Goal: Information Seeking & Learning: Learn about a topic

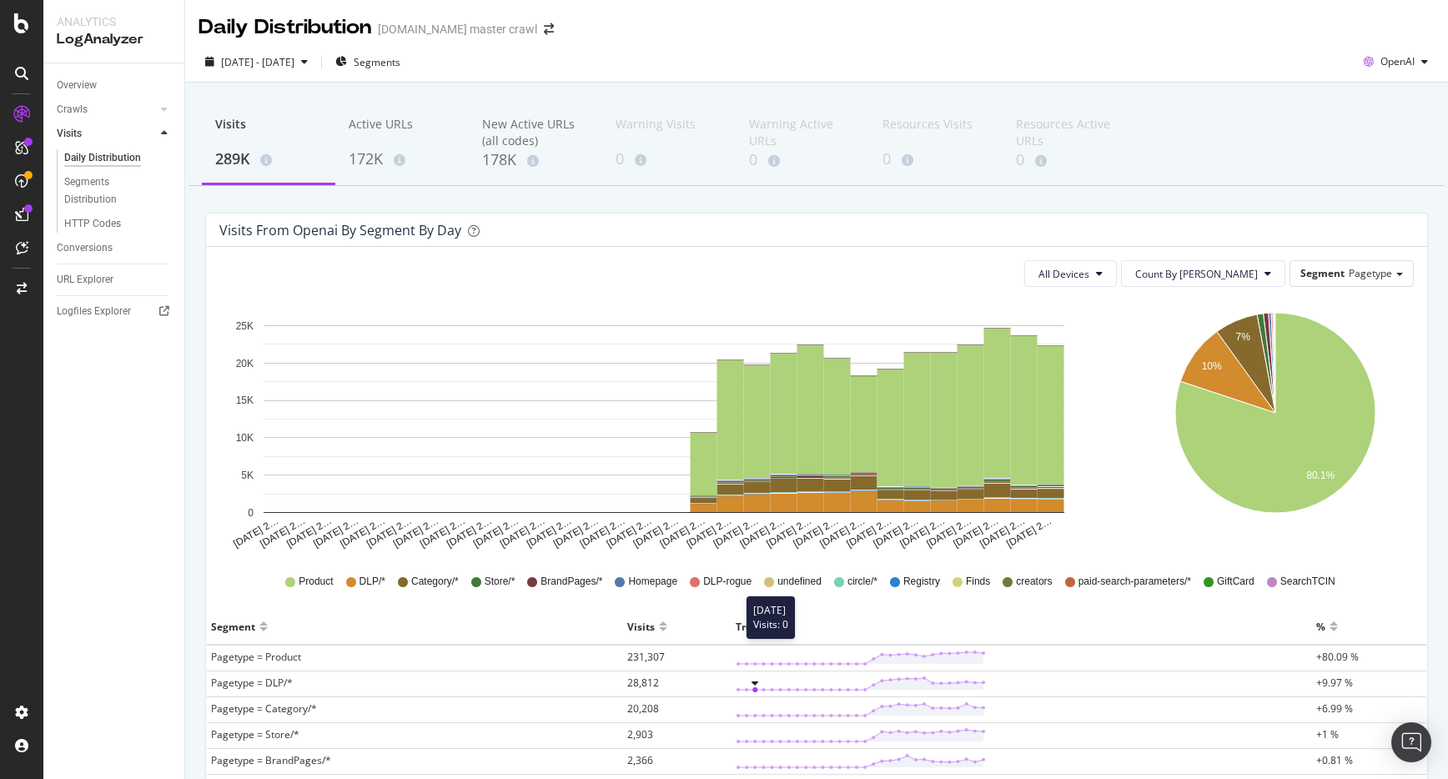
scroll to position [48, 0]
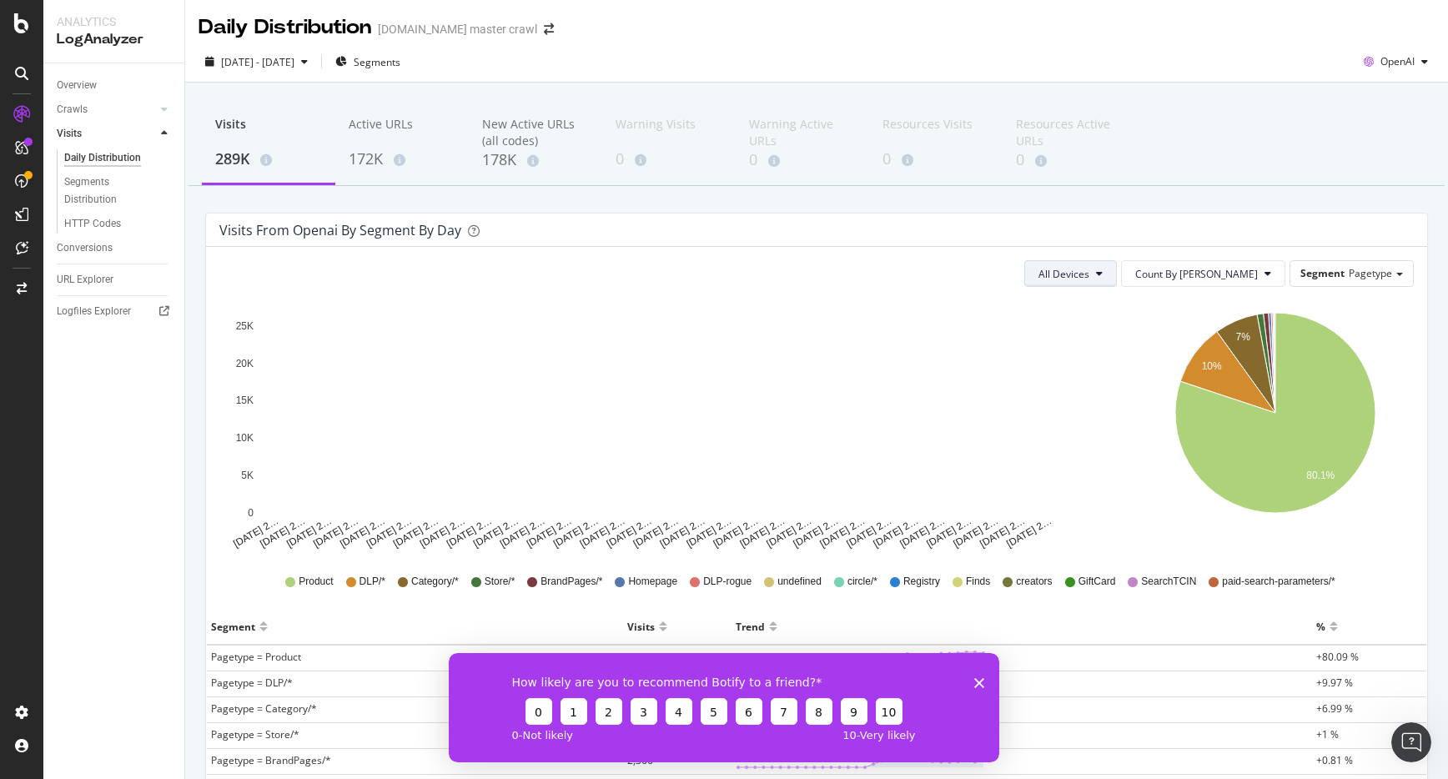
scroll to position [1, 0]
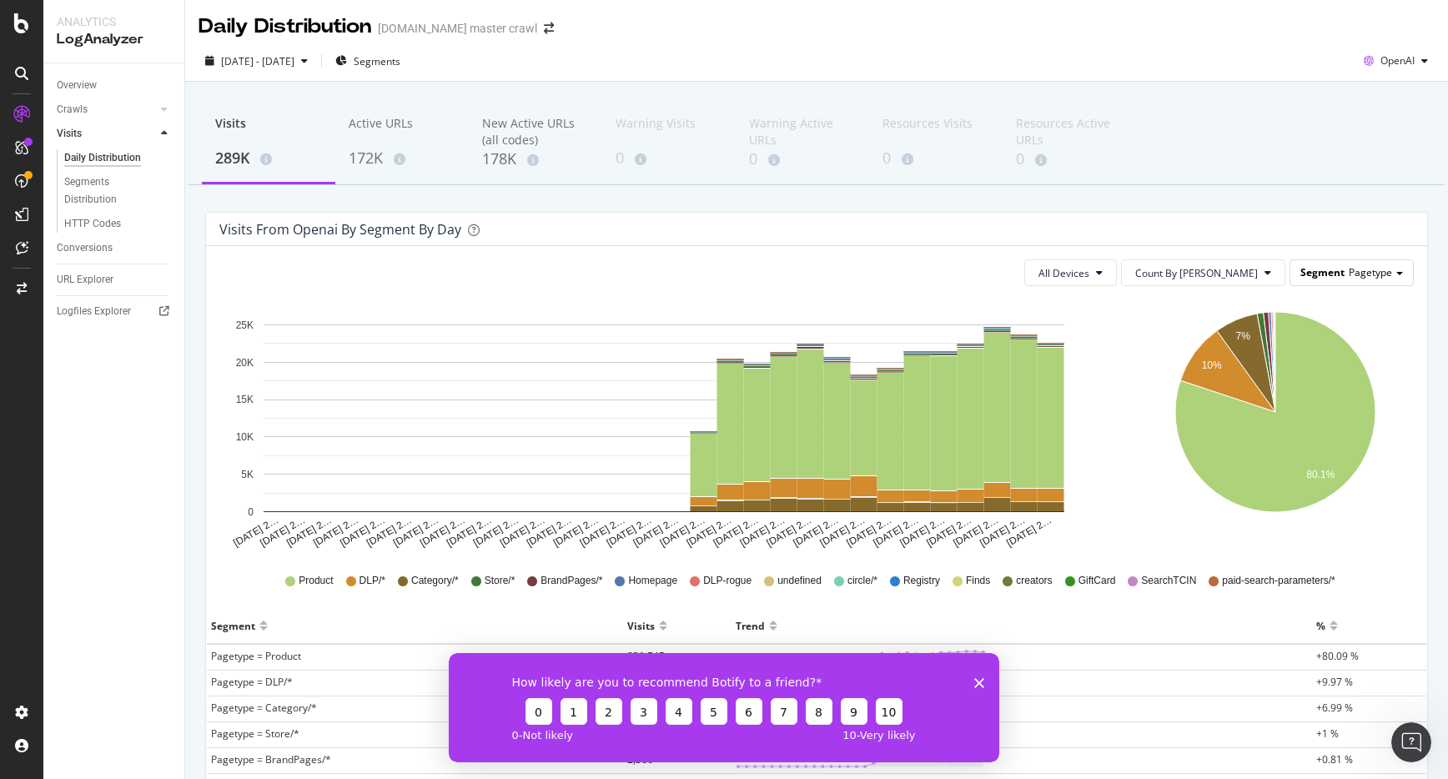
click at [1344, 272] on span "Segment" at bounding box center [1322, 272] width 44 height 14
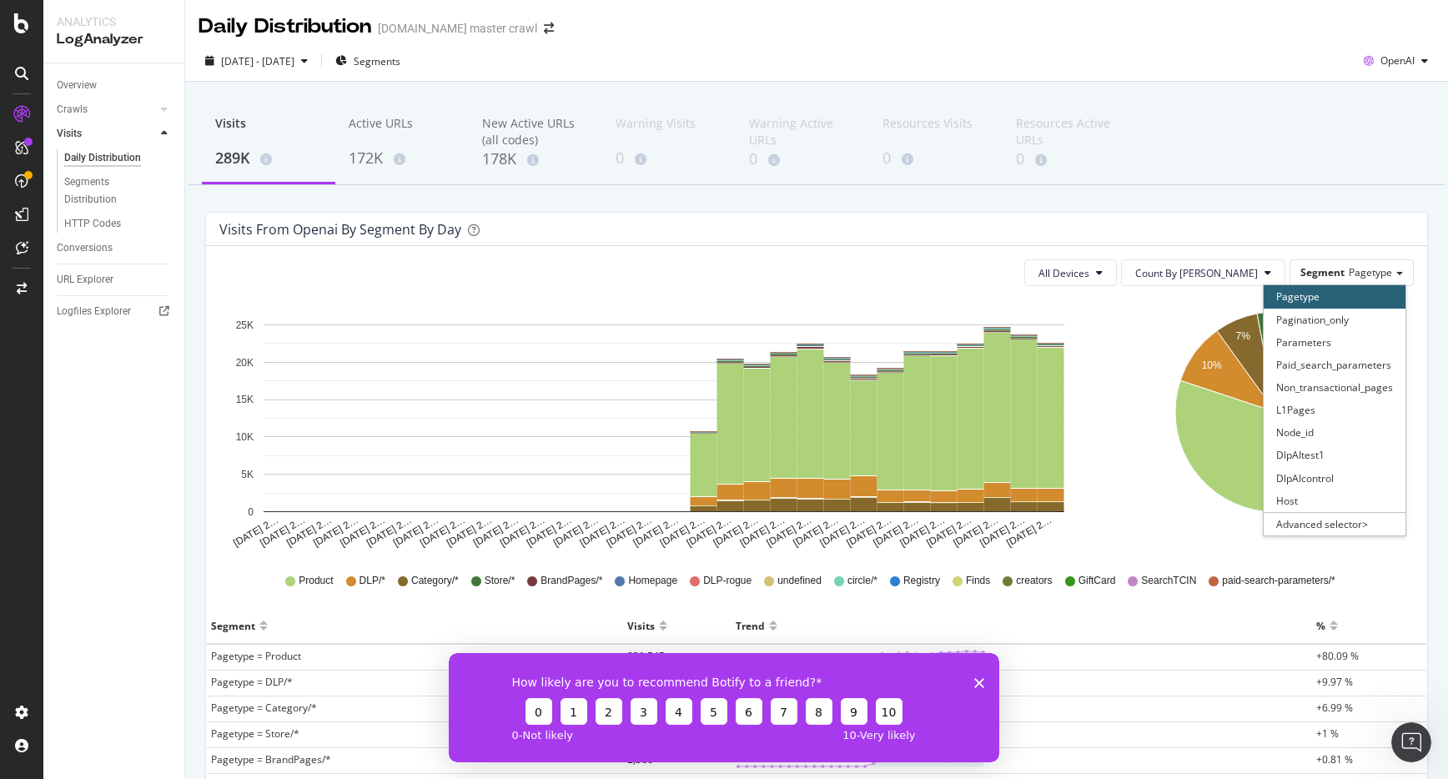
click at [1332, 294] on div "Pagetype" at bounding box center [1335, 296] width 142 height 23
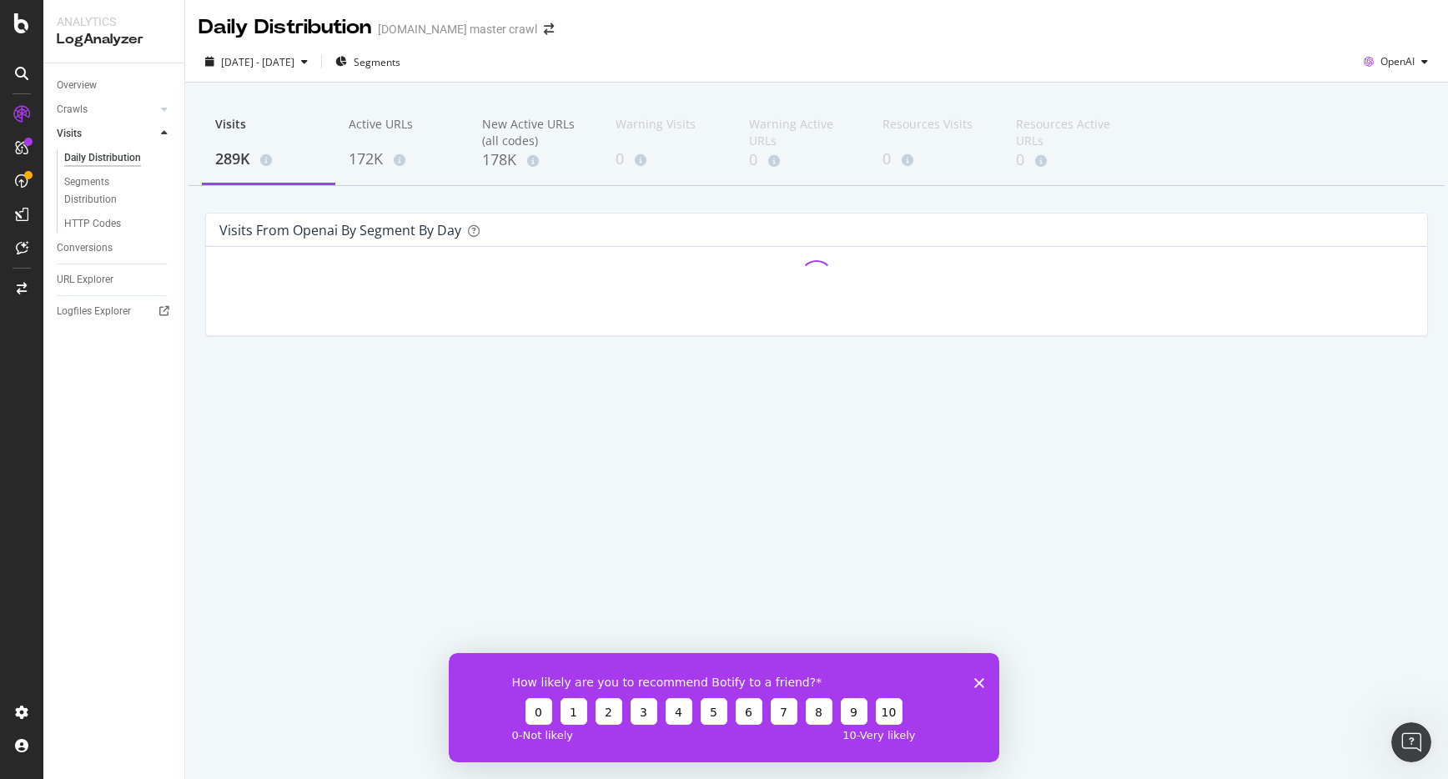
scroll to position [0, 0]
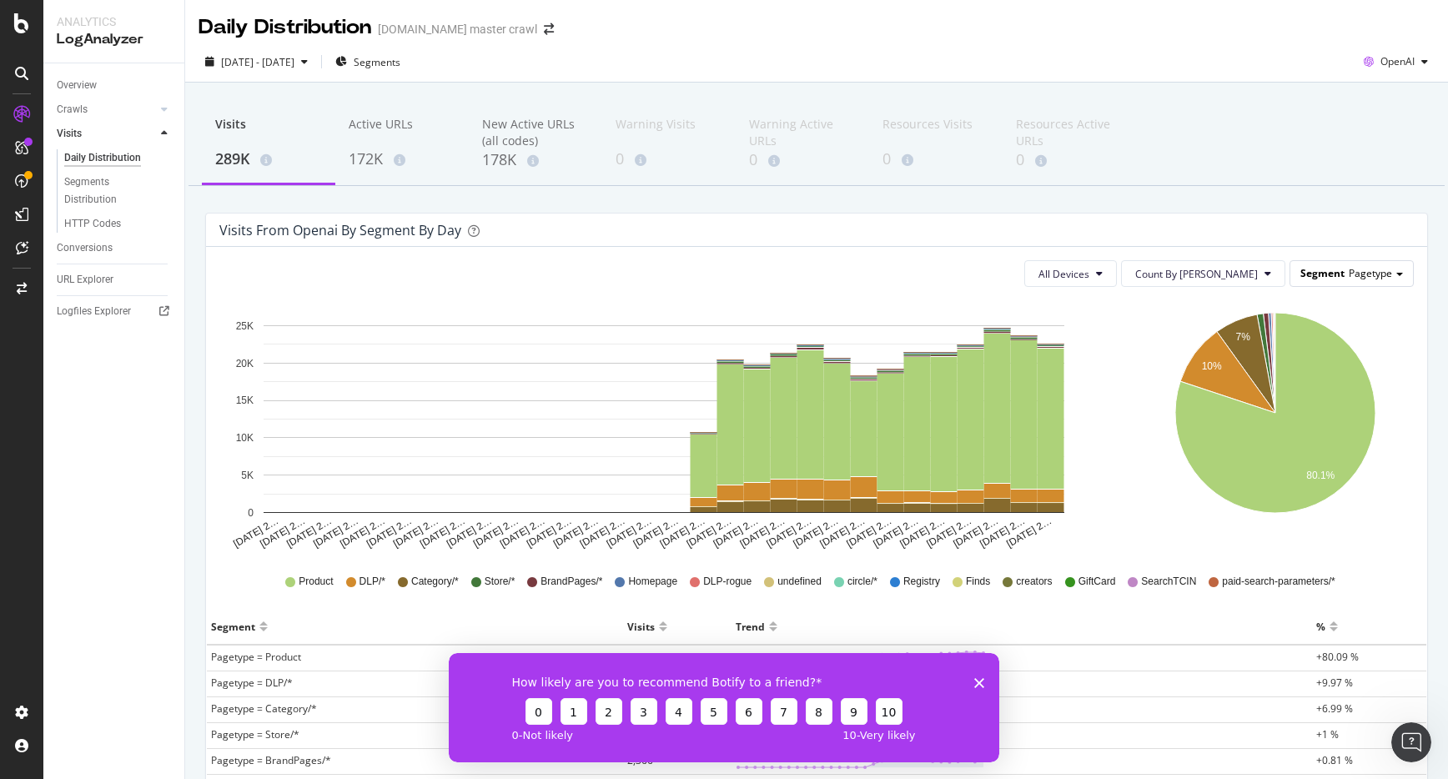
click at [1330, 283] on div "Segment Pagetype" at bounding box center [1351, 273] width 123 height 24
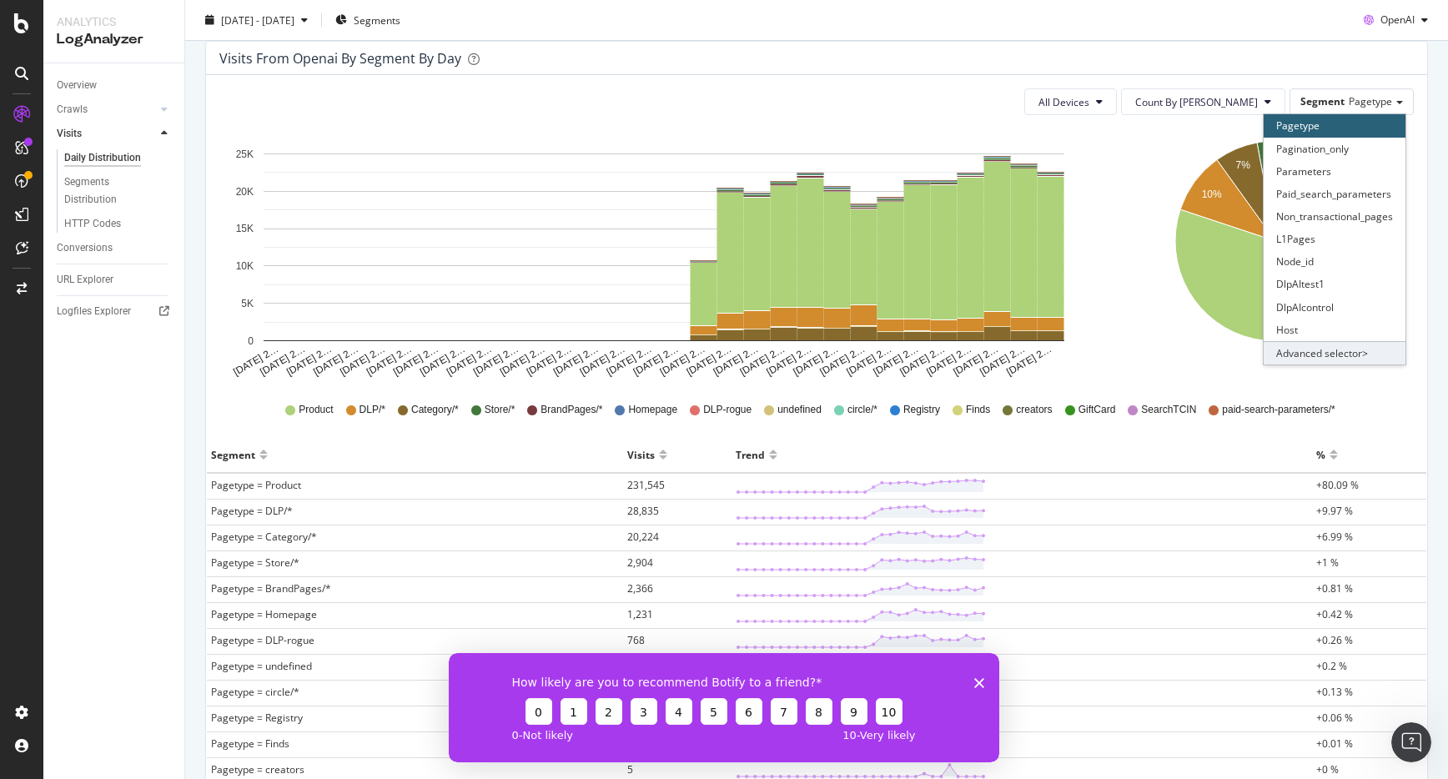
scroll to position [179, 0]
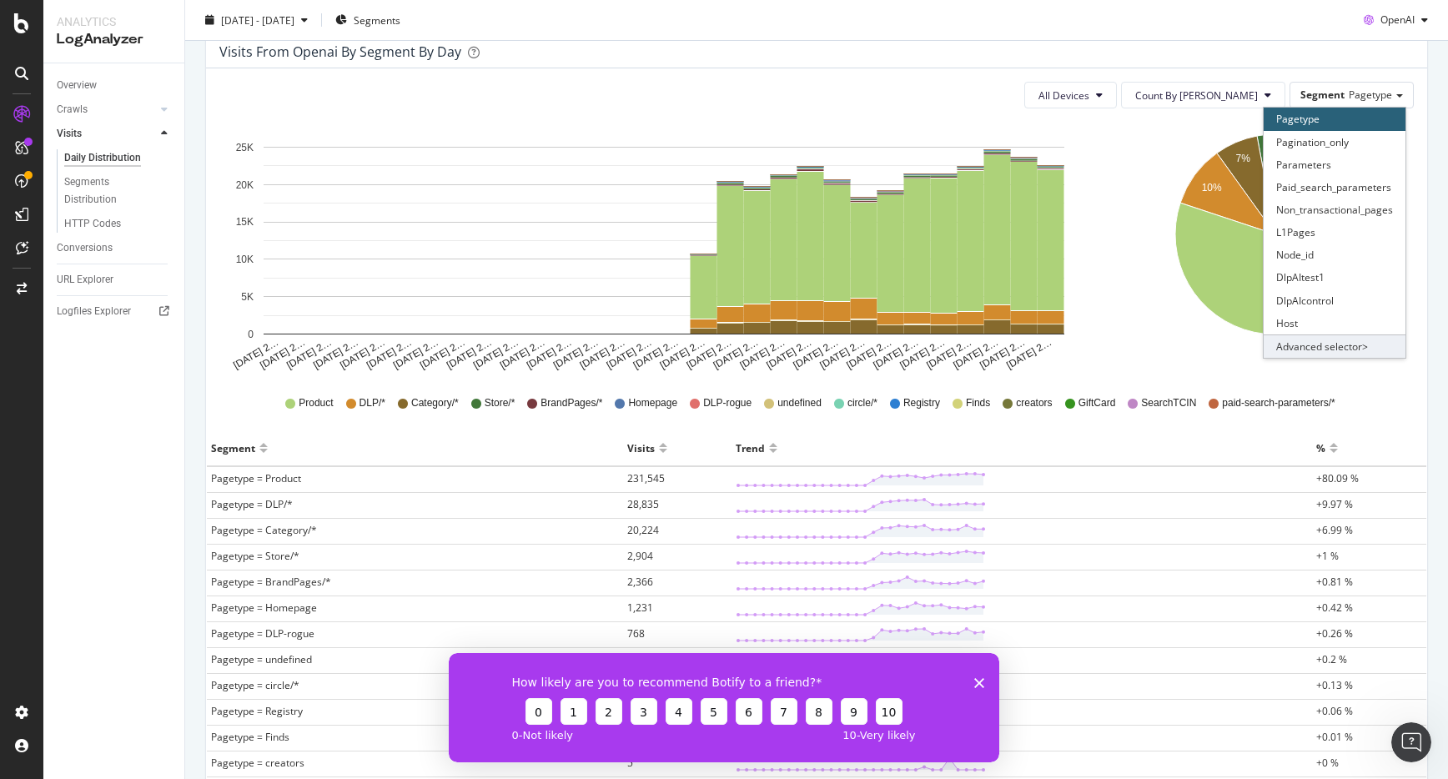
click at [1325, 345] on div "Advanced selector >" at bounding box center [1335, 346] width 142 height 23
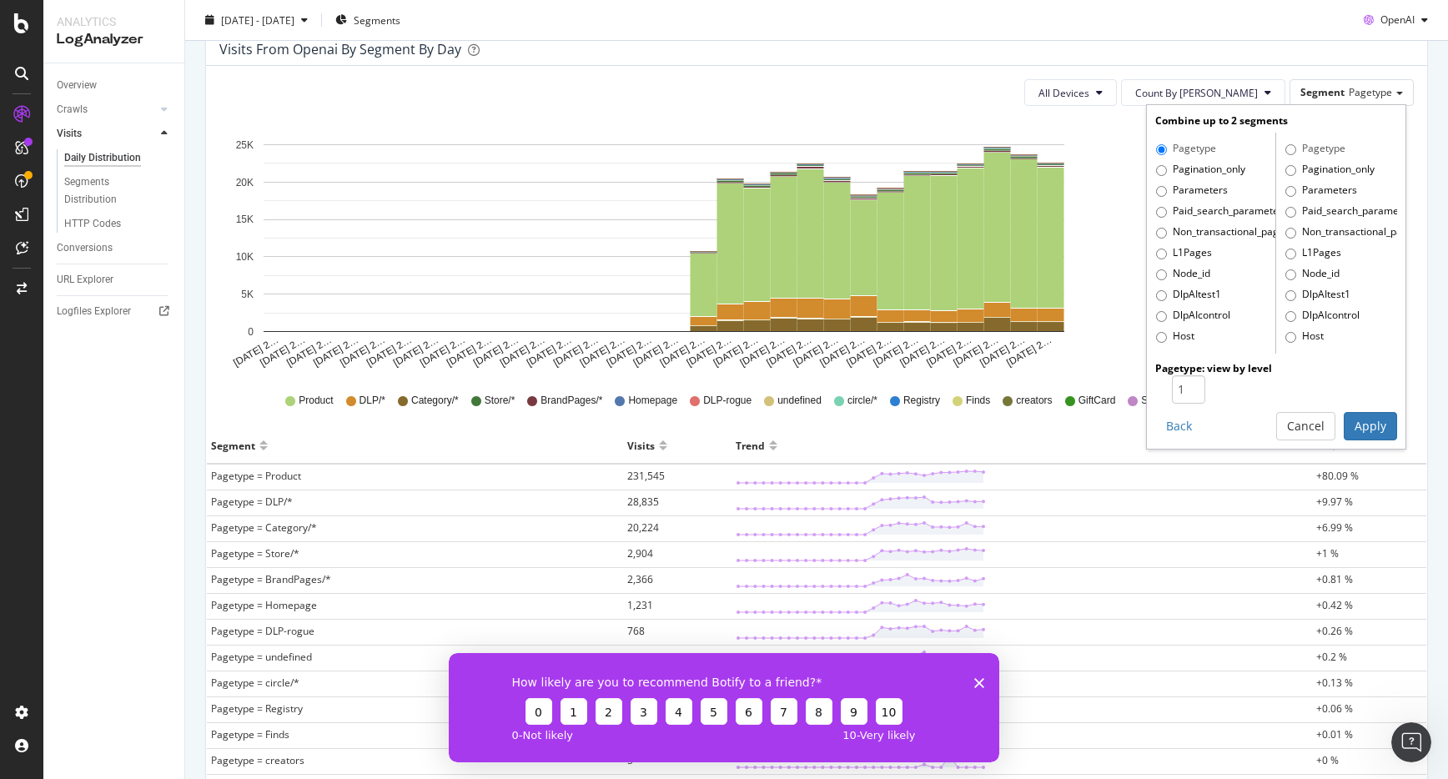
scroll to position [180, 0]
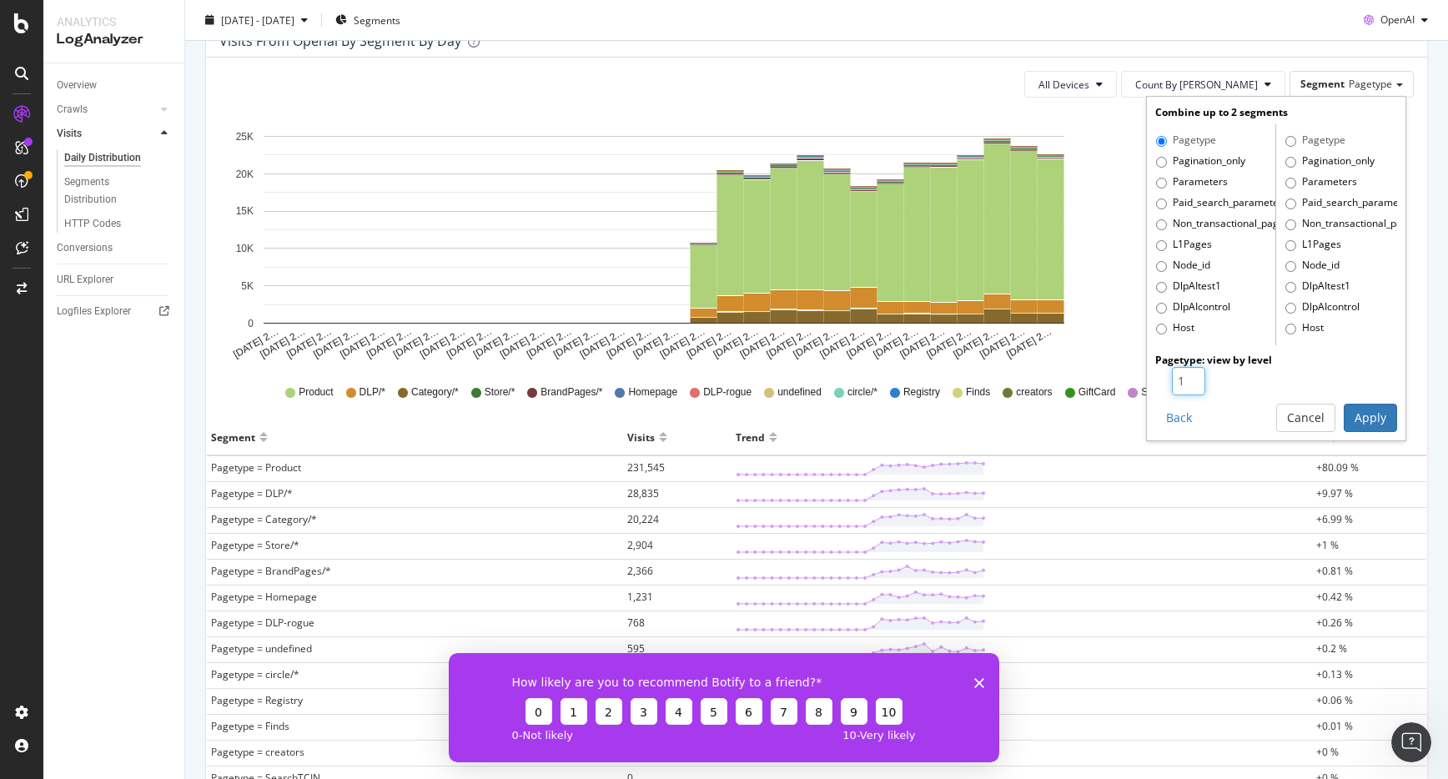
click at [1195, 384] on input "1" at bounding box center [1188, 381] width 33 height 28
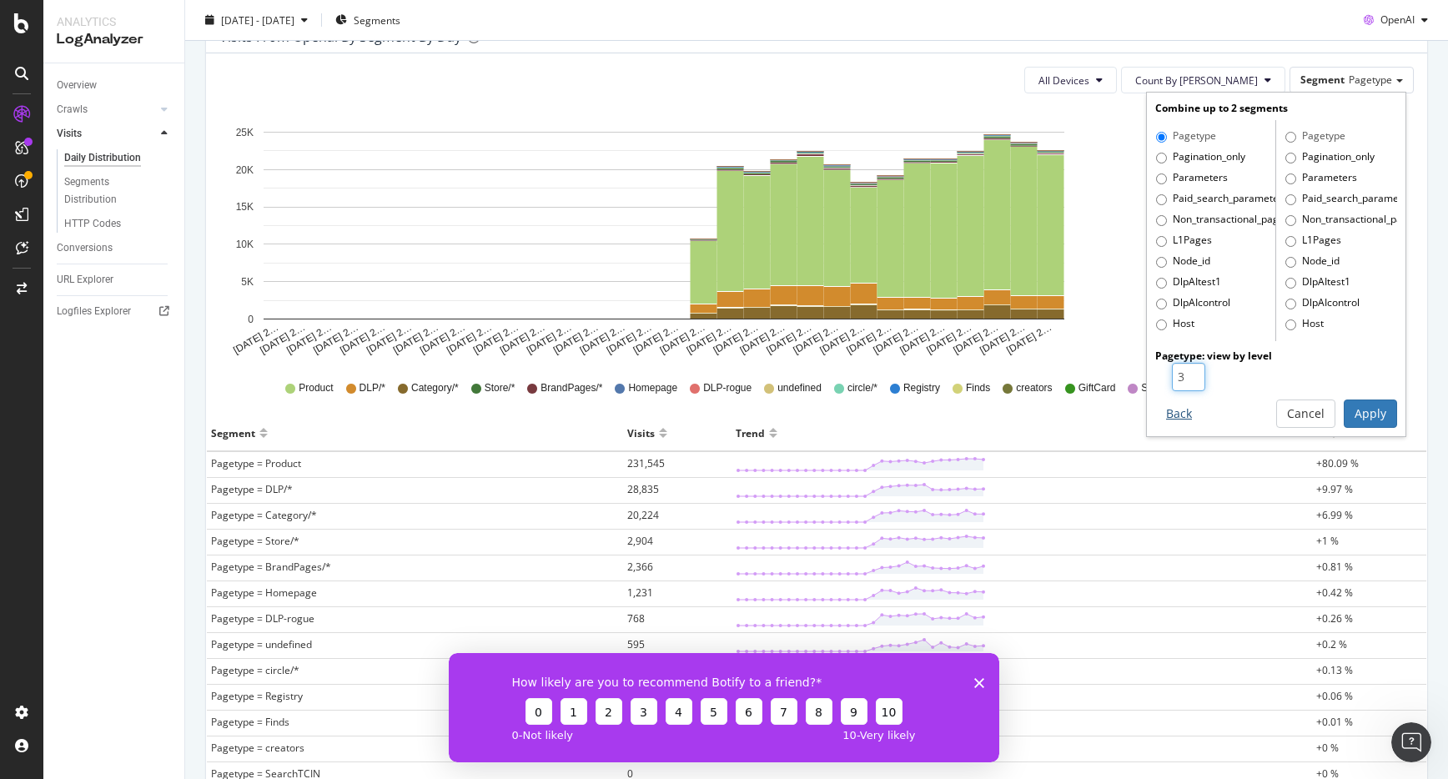
scroll to position [198, 0]
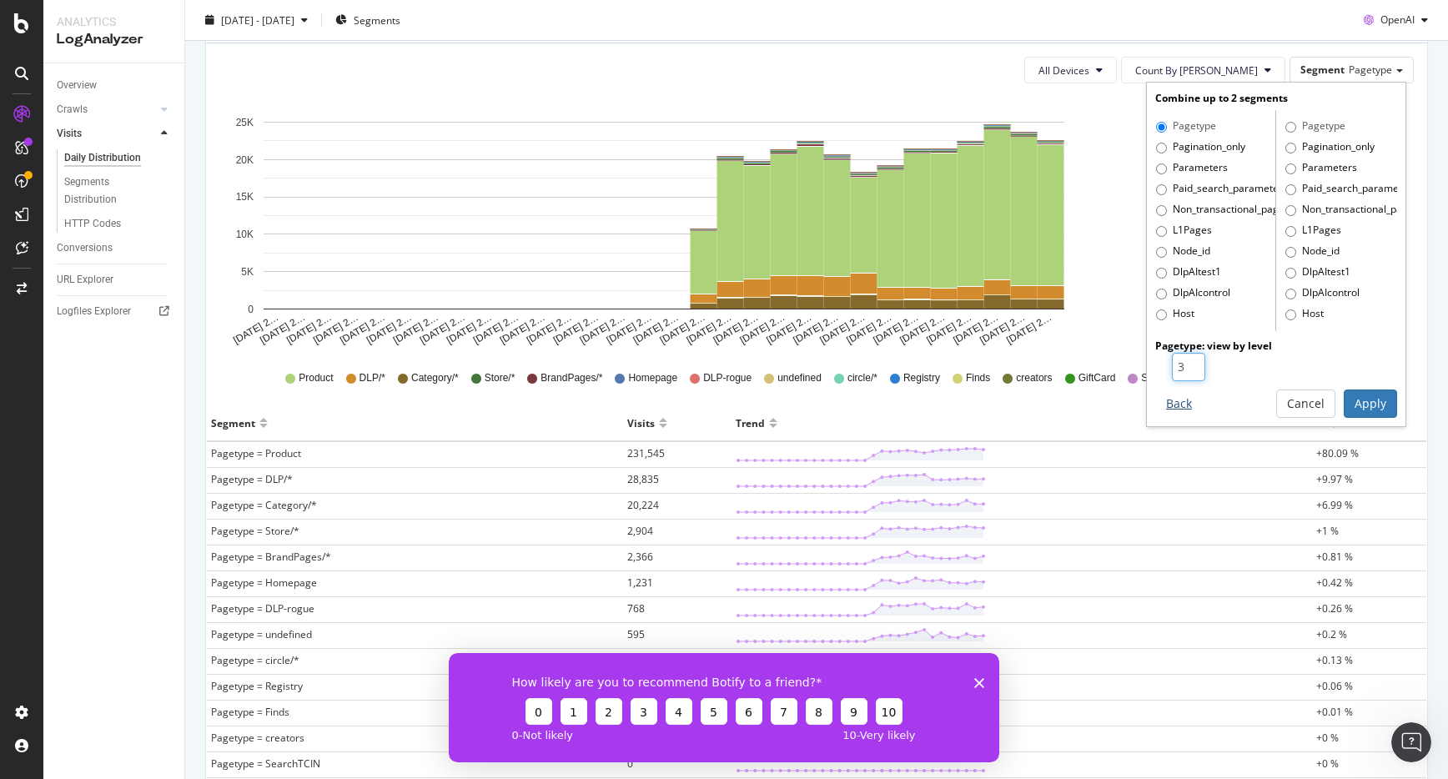
type input "3"
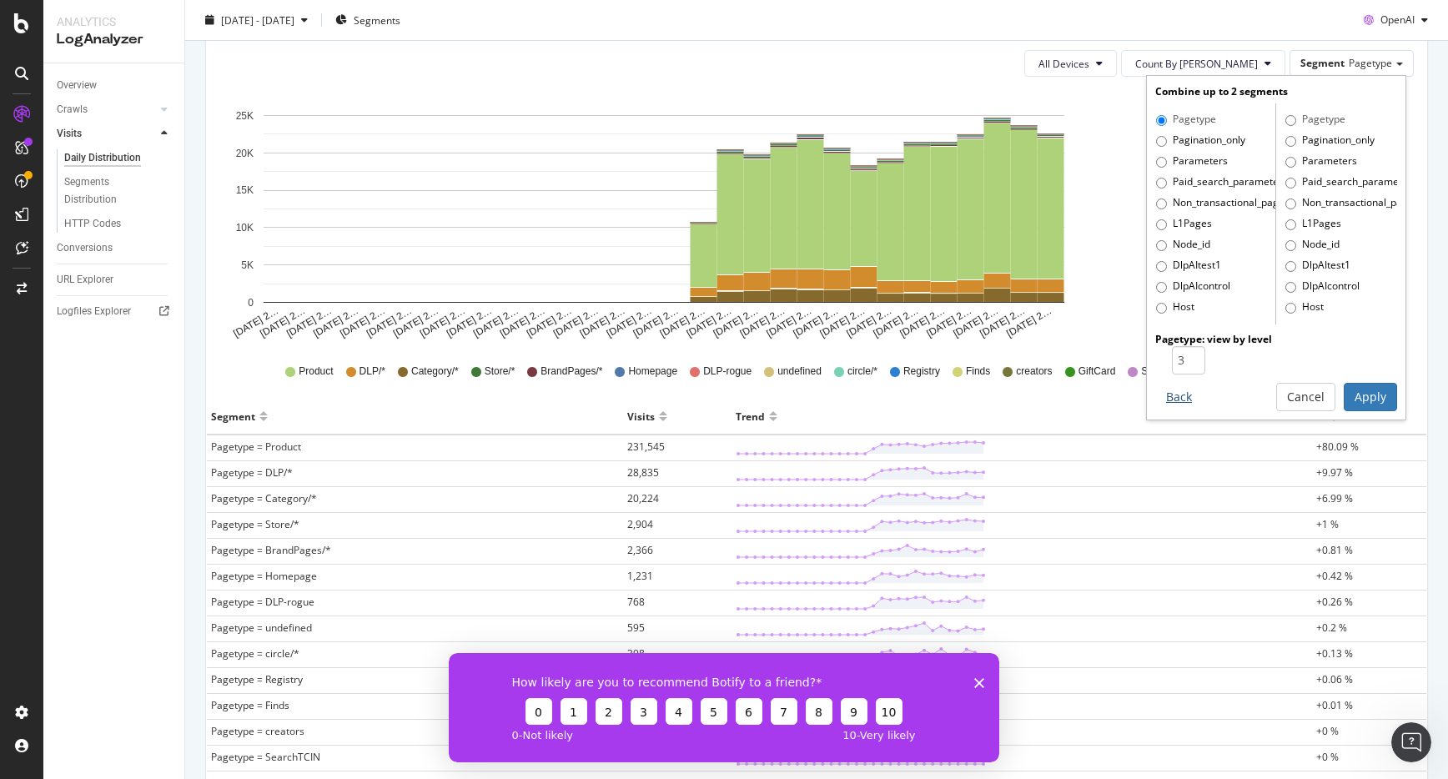
click at [1185, 413] on div "Combine up to 2 segments Pagetype Pagination_only Parameters Paid_search_parame…" at bounding box center [1276, 247] width 259 height 343
click at [1185, 399] on button "Back" at bounding box center [1179, 396] width 48 height 28
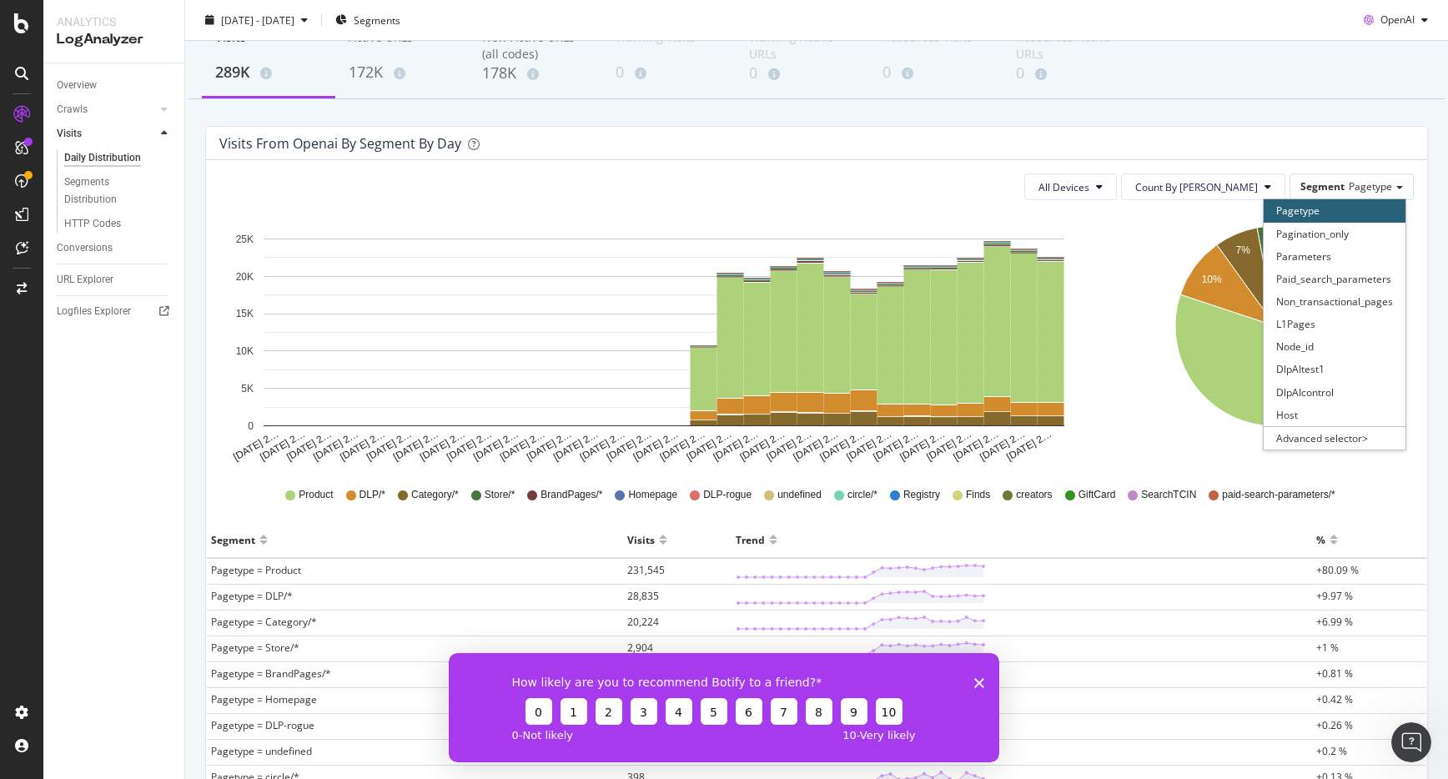
scroll to position [80, 0]
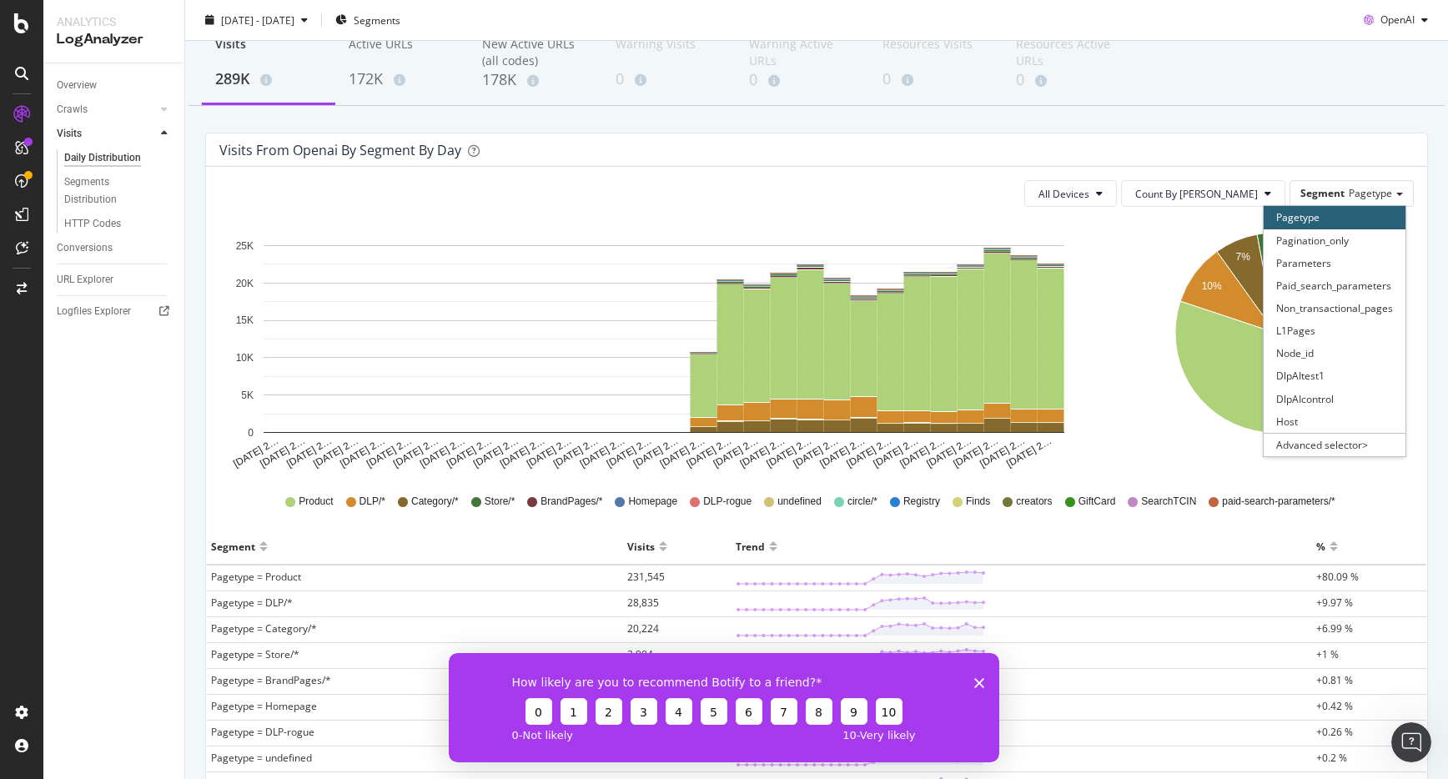
click at [1145, 124] on div "Visits 289K Active URLs 172K New Active URLs (all codes) 178K Warning Visits 0 …" at bounding box center [816, 545] width 1263 height 1084
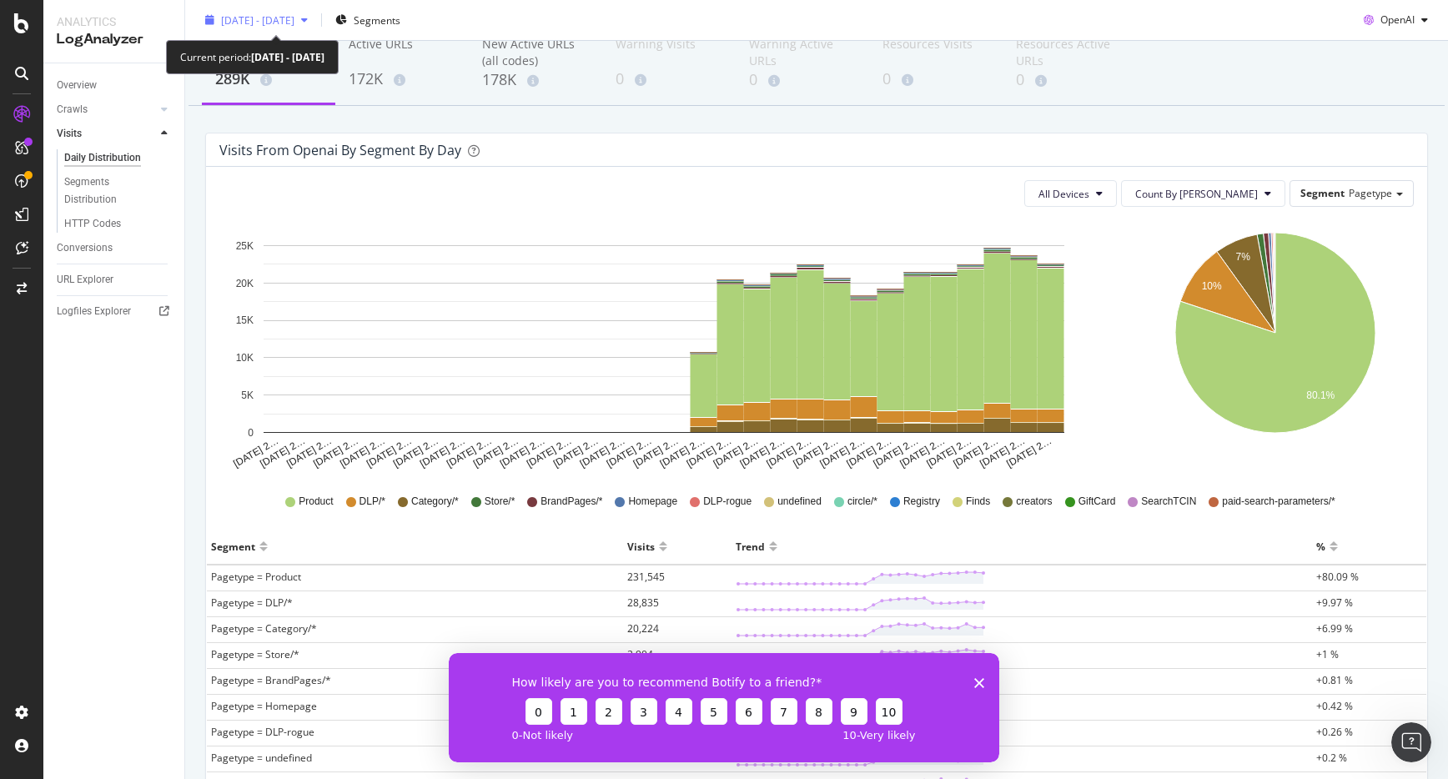
click at [289, 18] on span "[DATE] - [DATE]" at bounding box center [257, 20] width 73 height 14
click at [282, 19] on span "[DATE] - [DATE]" at bounding box center [257, 20] width 73 height 14
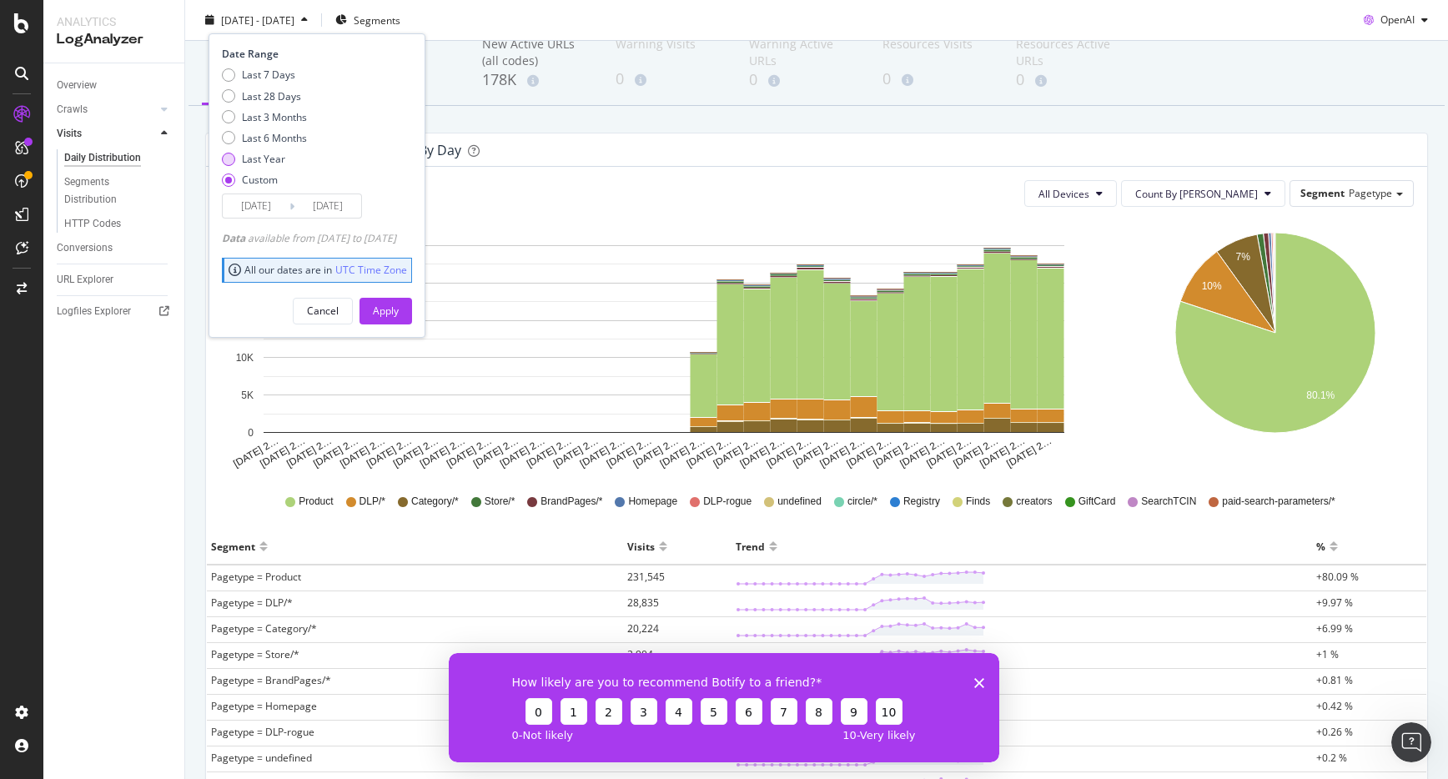
click at [226, 155] on div "Last Year" at bounding box center [228, 158] width 13 height 13
type input "[DATE]"
click at [227, 138] on div "Last 6 Months" at bounding box center [228, 137] width 13 height 13
type input "[DATE]"
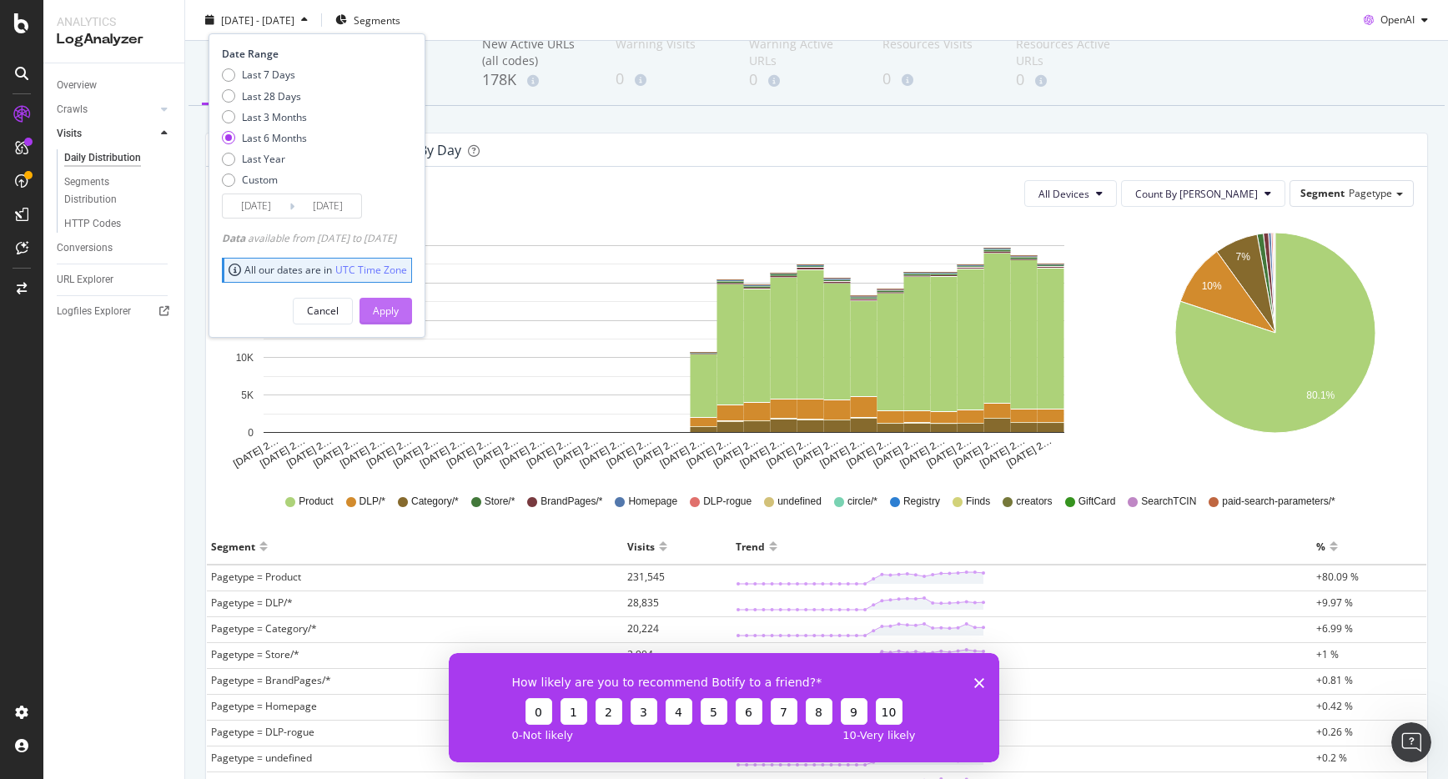
click at [397, 312] on button "Apply" at bounding box center [386, 310] width 53 height 27
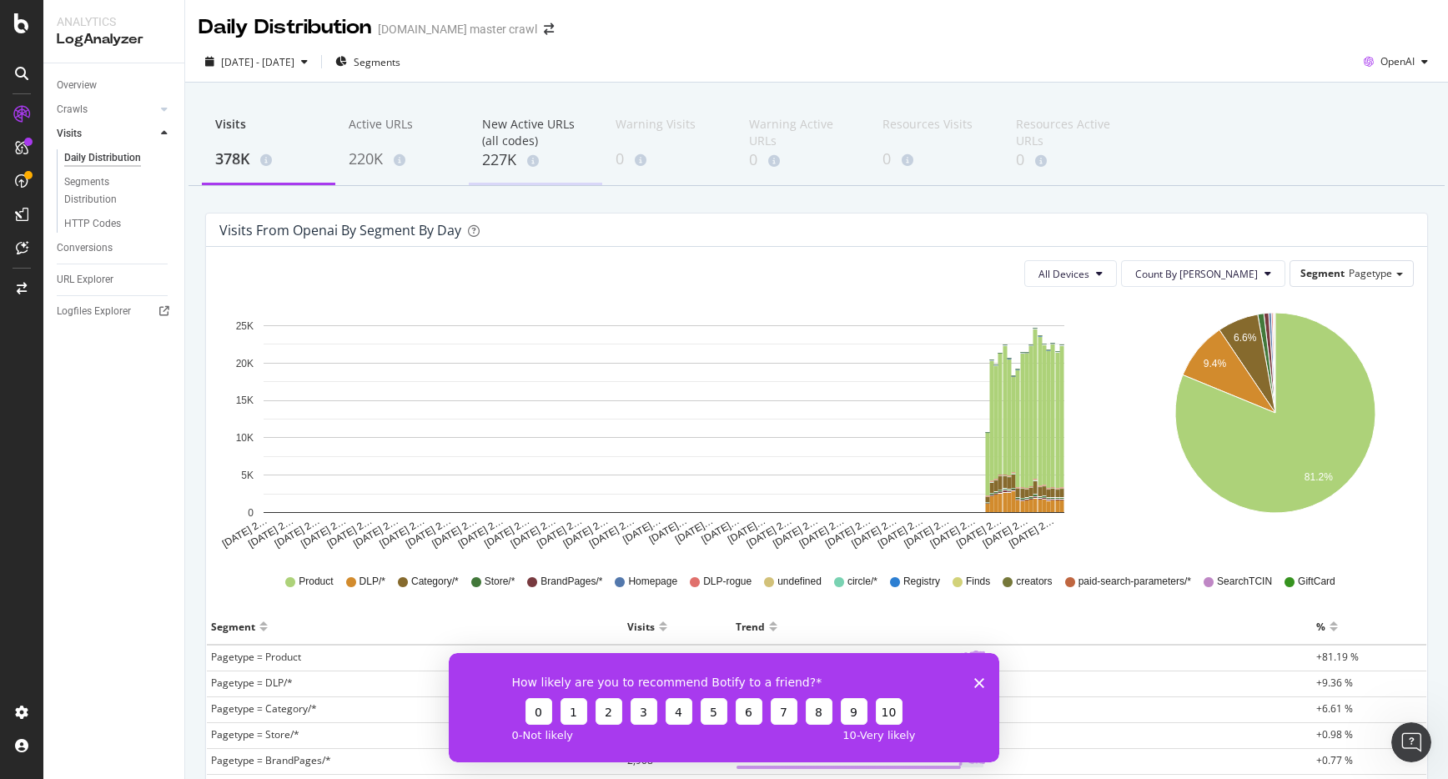
click at [512, 149] on div "227K" at bounding box center [535, 160] width 107 height 22
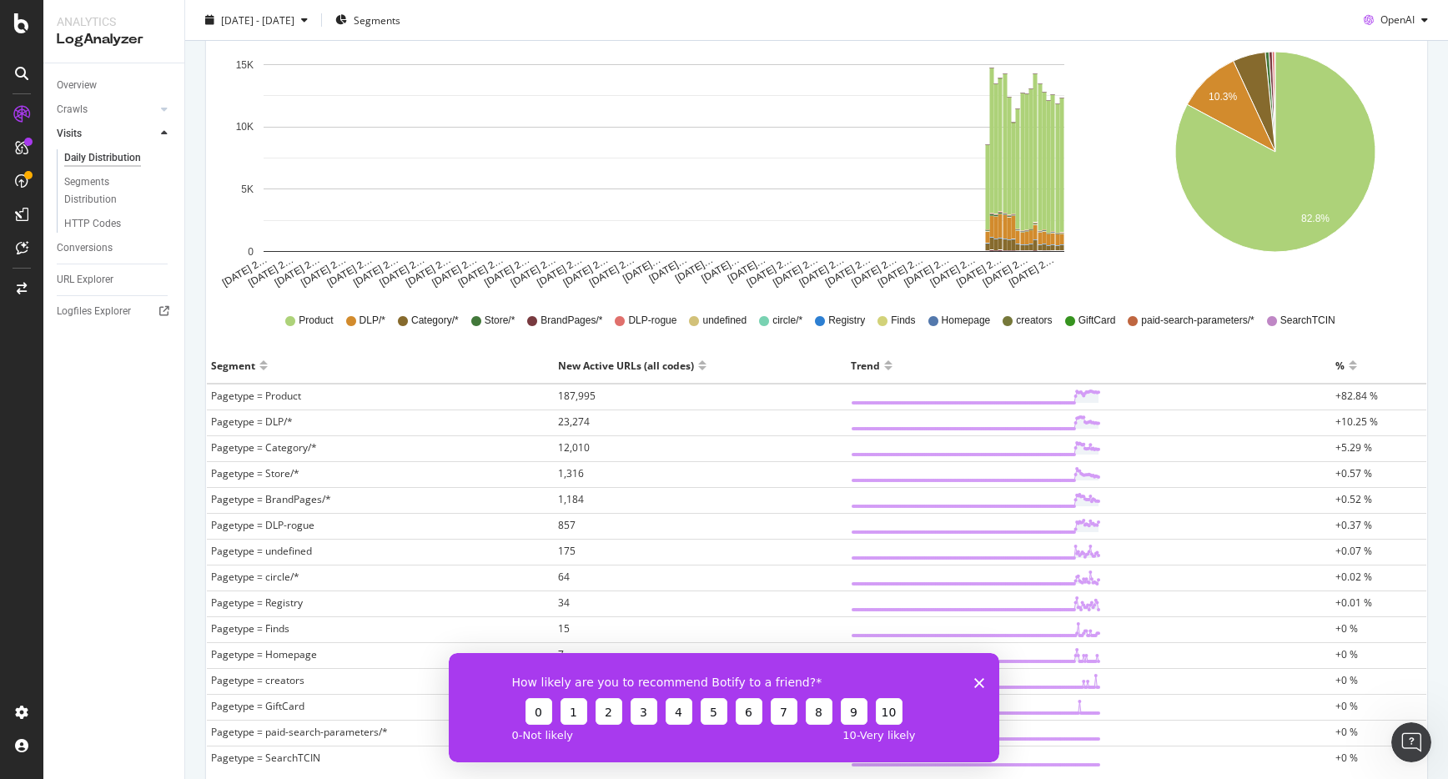
scroll to position [274, 0]
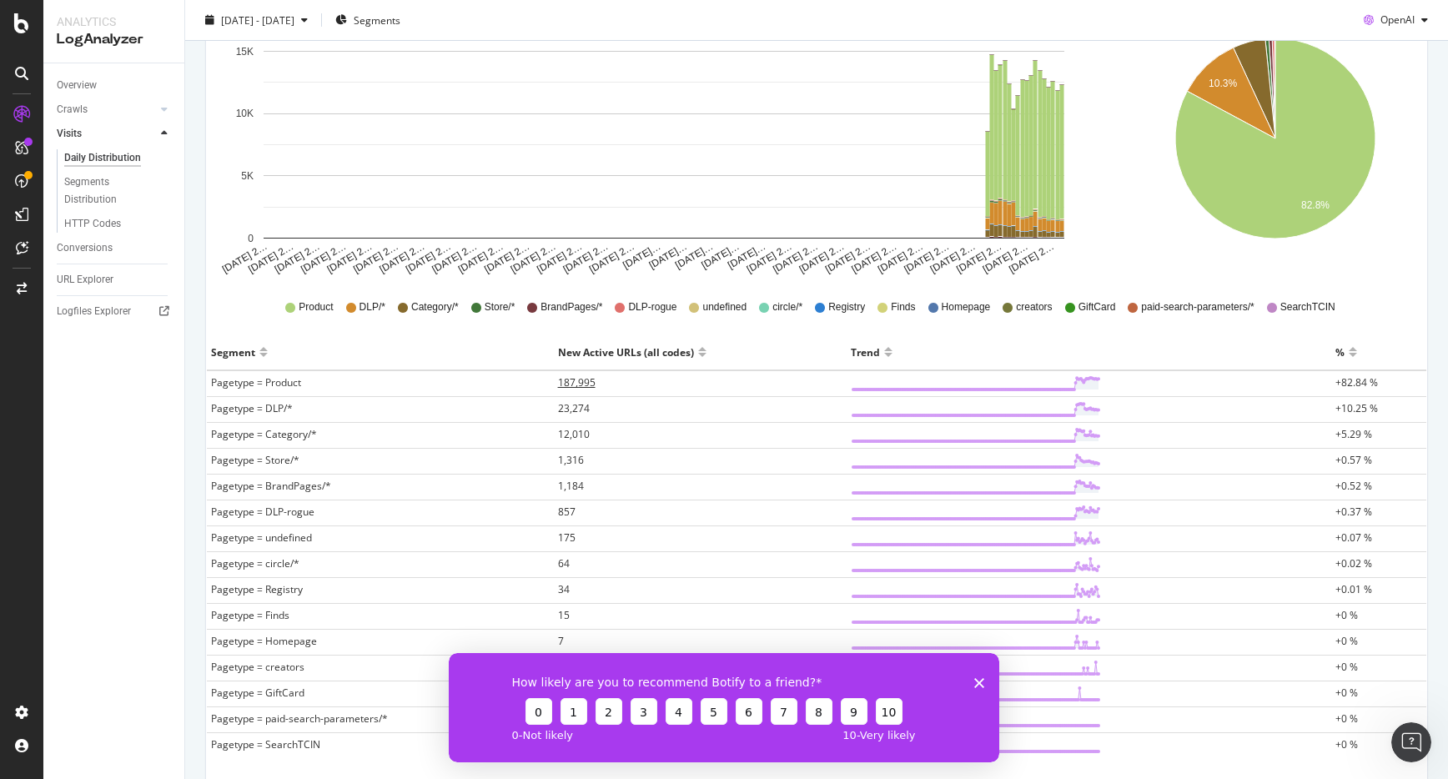
click at [581, 388] on span "187,995" at bounding box center [577, 382] width 38 height 14
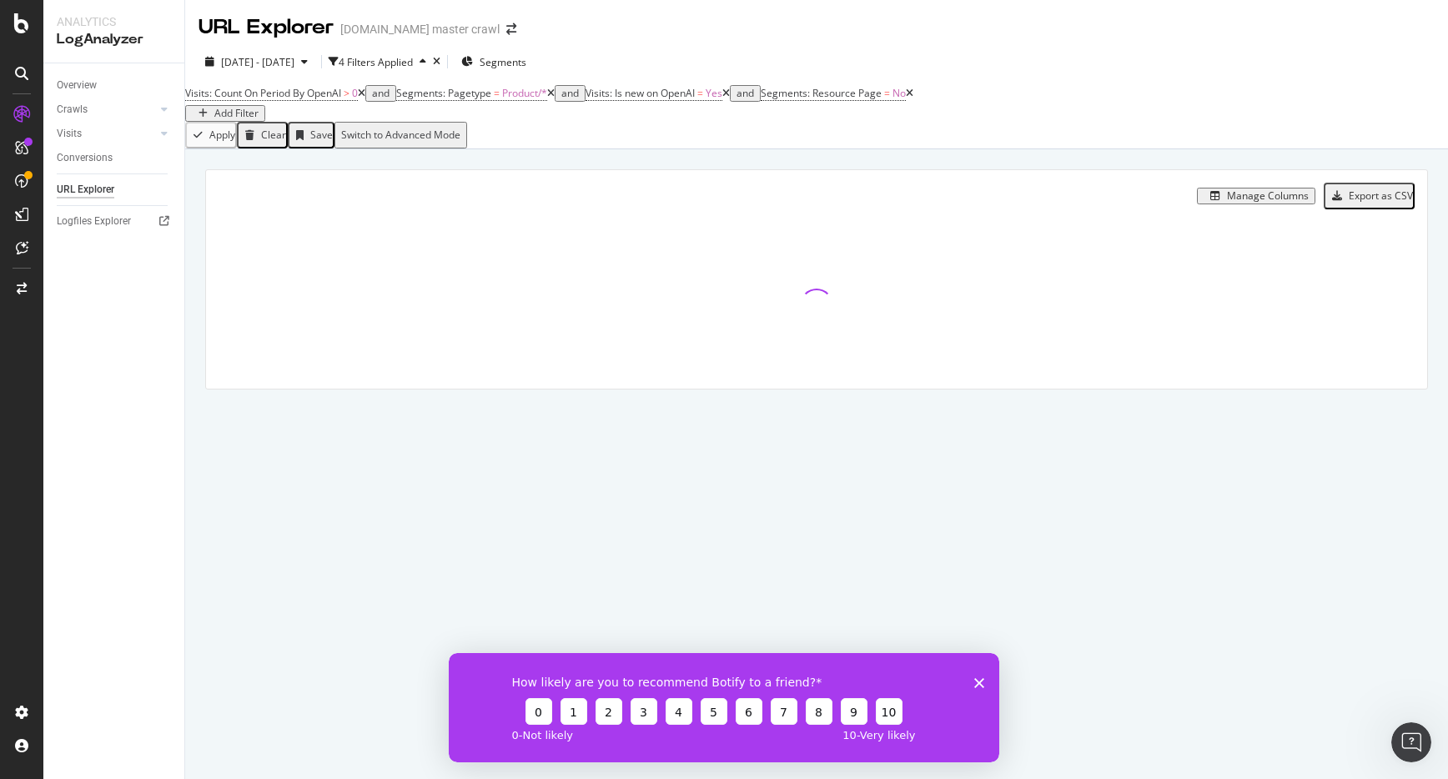
click at [979, 680] on icon "Close survey" at bounding box center [979, 682] width 10 height 10
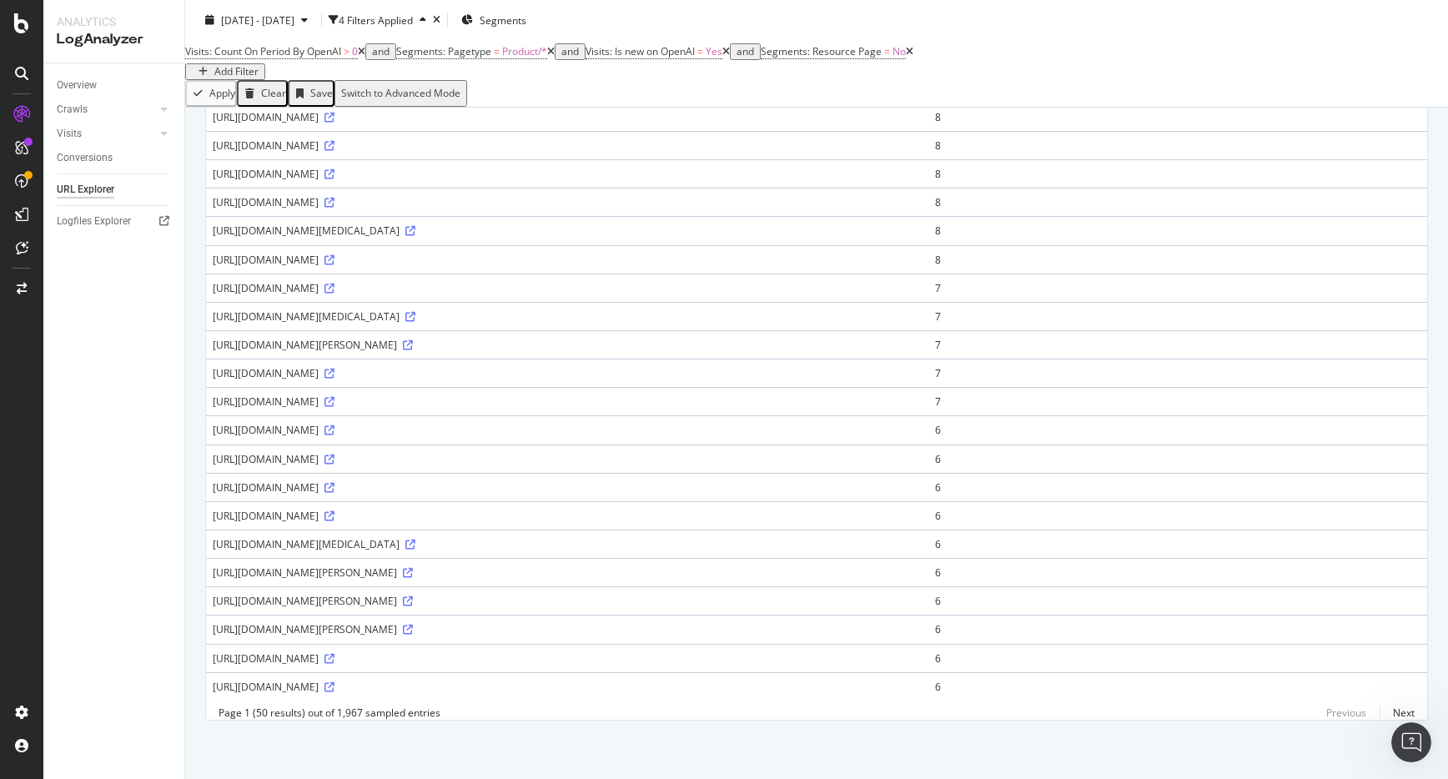
scroll to position [1205, 0]
click at [1391, 712] on link "Next" at bounding box center [1397, 713] width 35 height 24
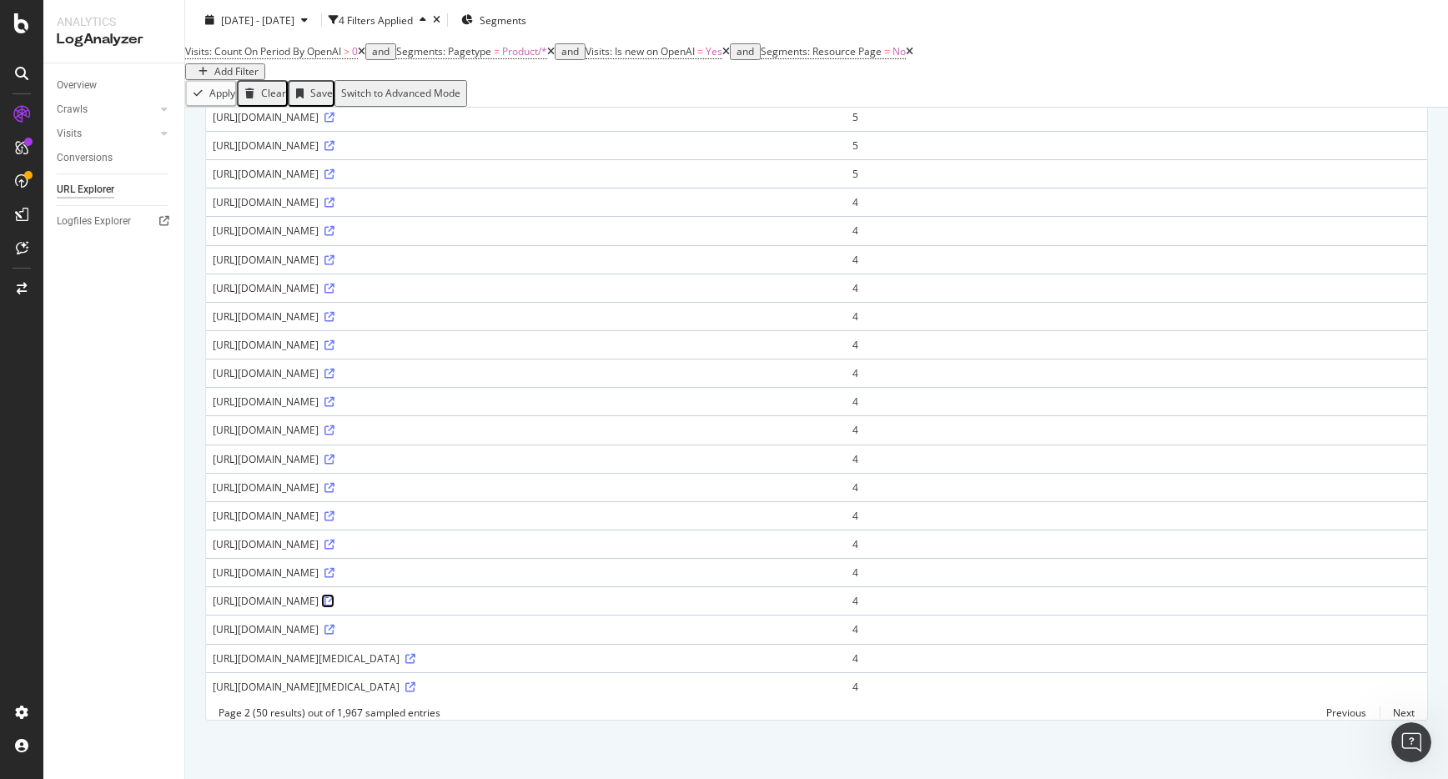
click at [335, 596] on icon at bounding box center [329, 601] width 10 height 10
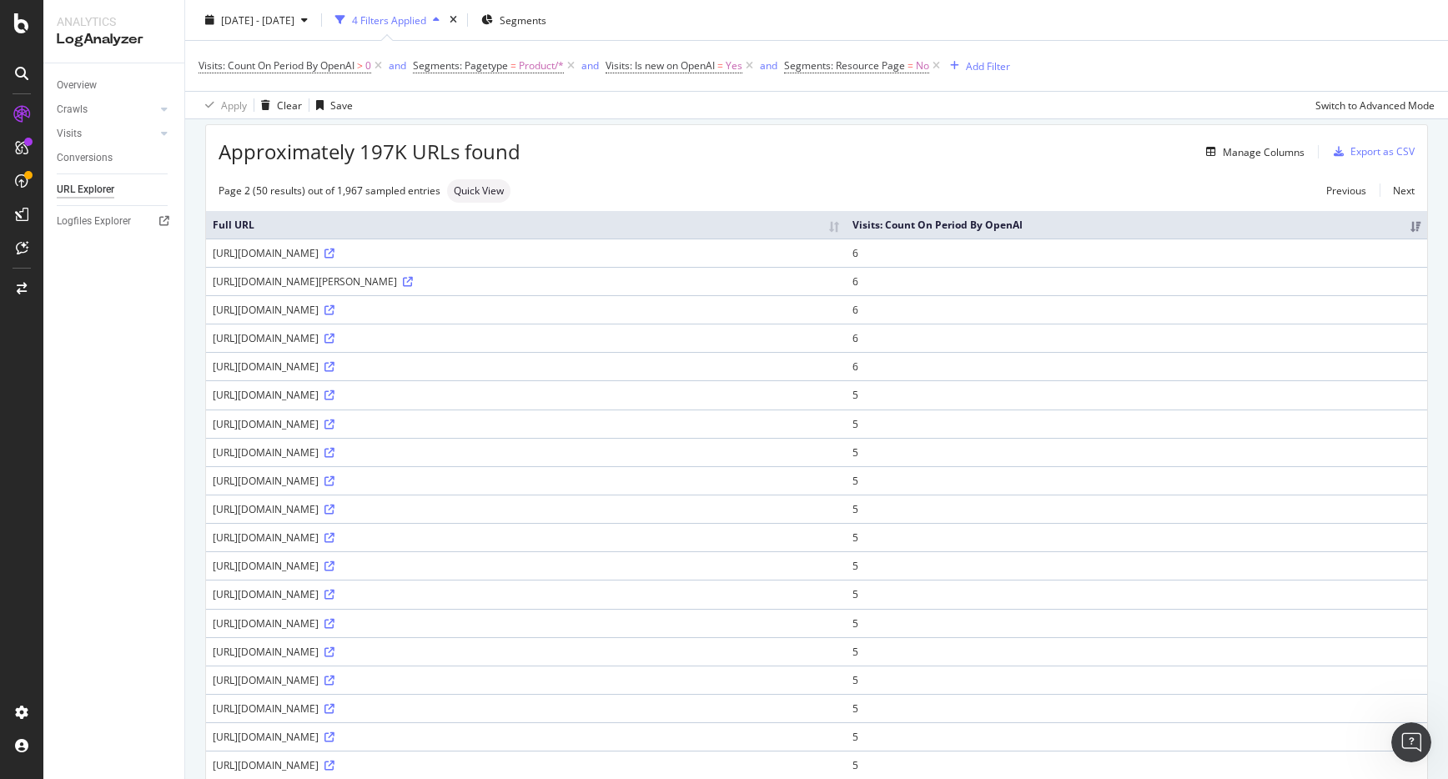
scroll to position [59, 0]
click at [839, 286] on div "[URL][DOMAIN_NAME][PERSON_NAME]" at bounding box center [526, 279] width 626 height 14
click at [335, 256] on icon at bounding box center [329, 251] width 10 height 10
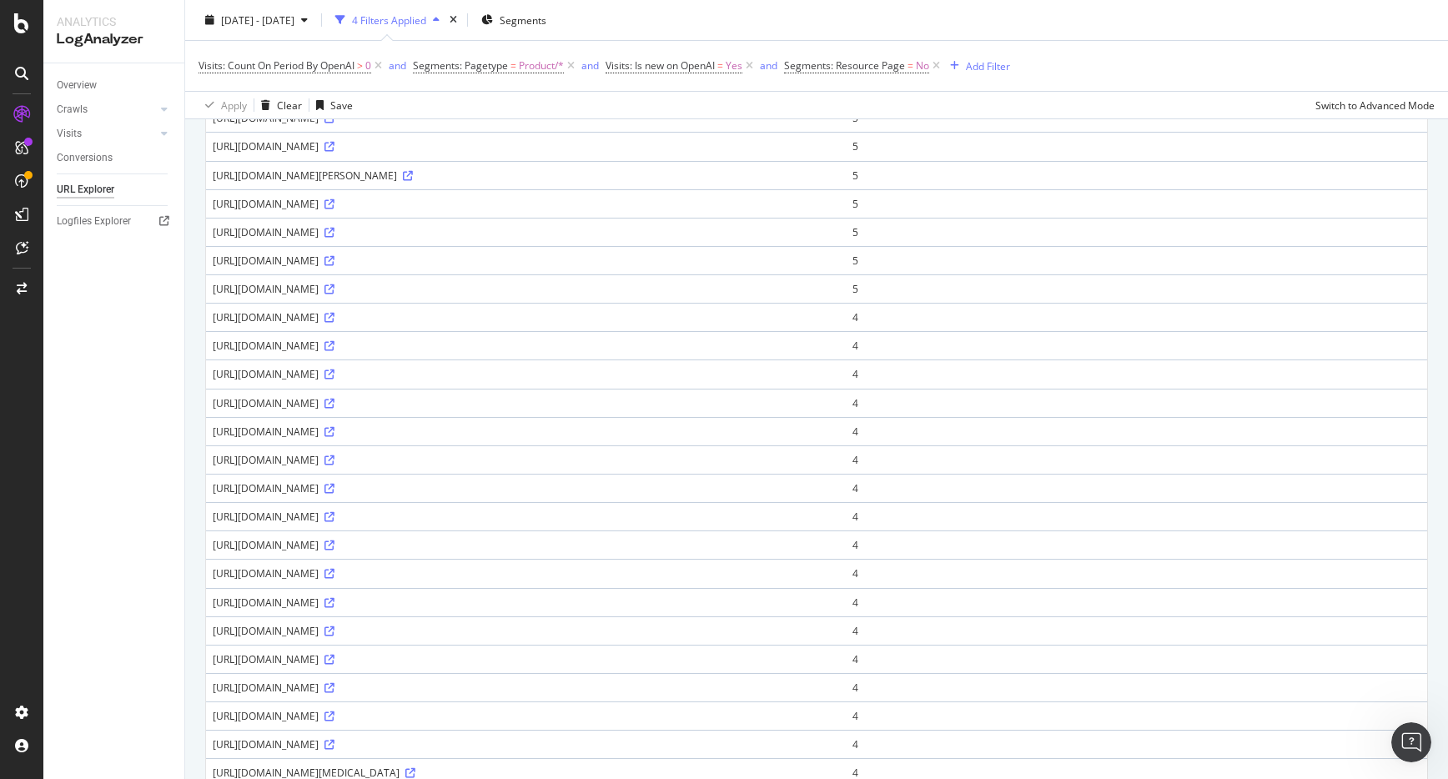
scroll to position [902, 0]
click at [659, 241] on div "[URL][DOMAIN_NAME]" at bounding box center [526, 234] width 626 height 14
click at [335, 239] on icon at bounding box center [329, 234] width 10 height 10
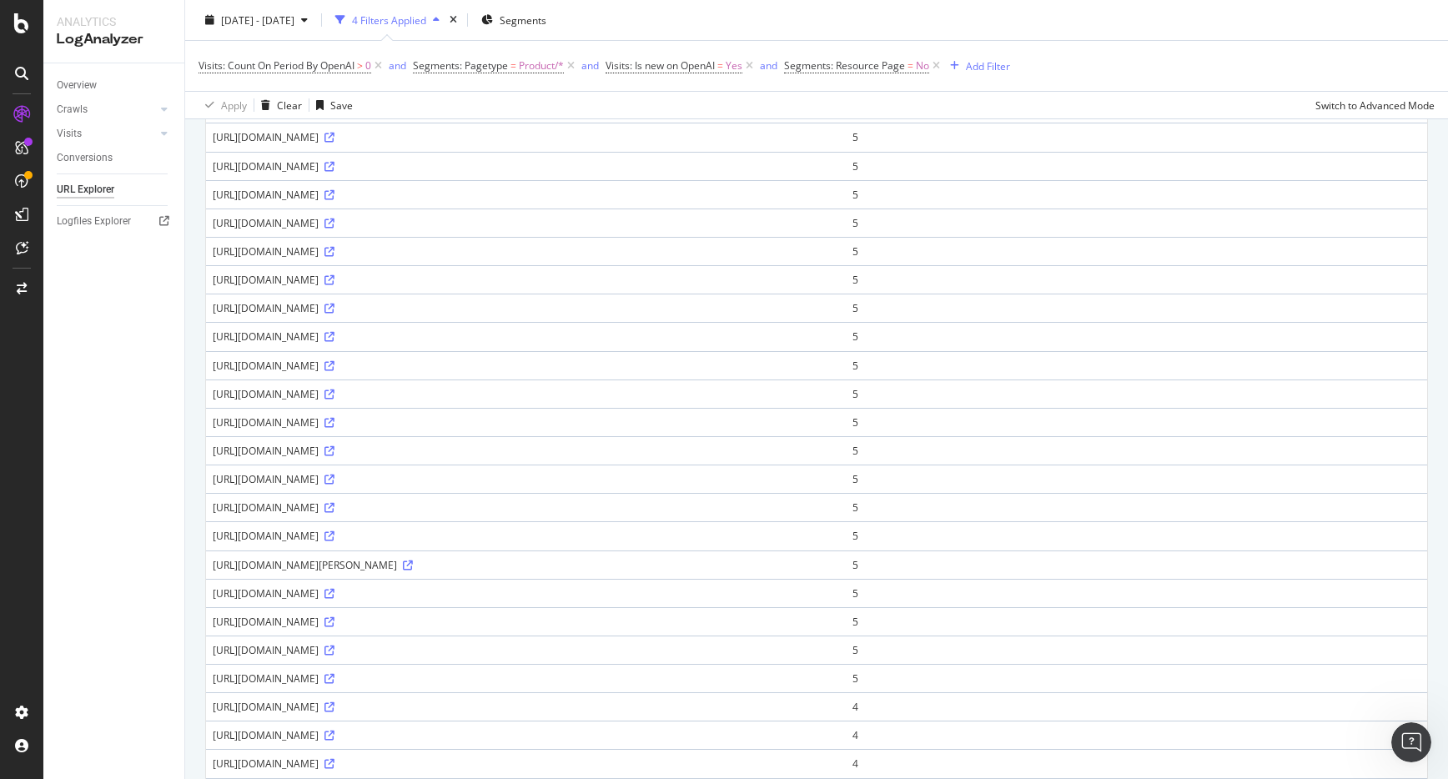
scroll to position [513, 0]
click at [335, 199] on icon at bounding box center [329, 194] width 10 height 10
